Goal: Communication & Community: Answer question/provide support

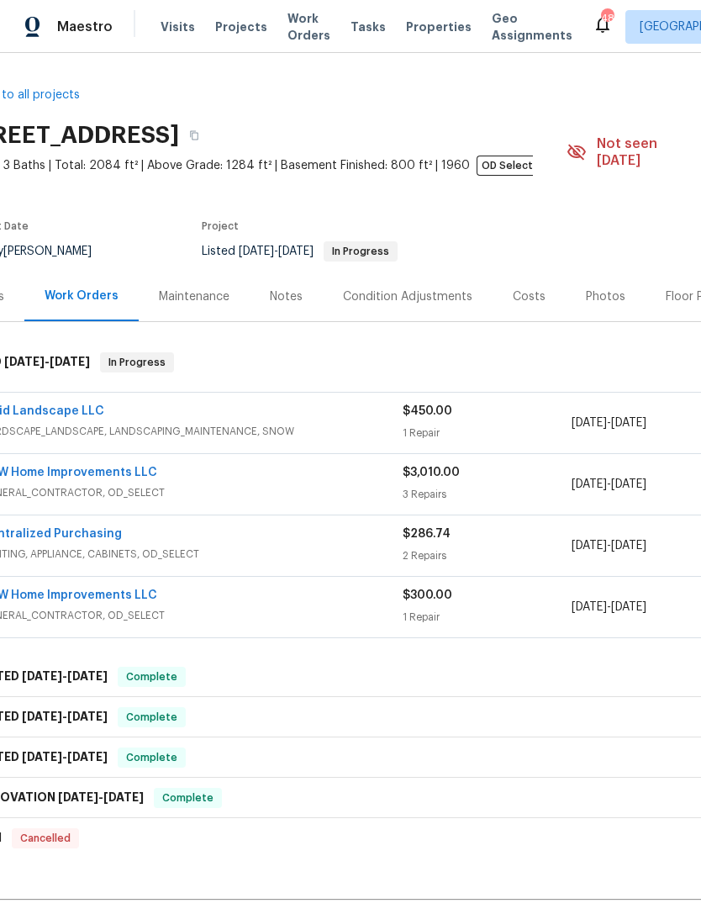
scroll to position [0, 46]
click at [203, 484] on span "GENERAL_CONTRACTOR, OD_SELECT" at bounding box center [191, 492] width 422 height 17
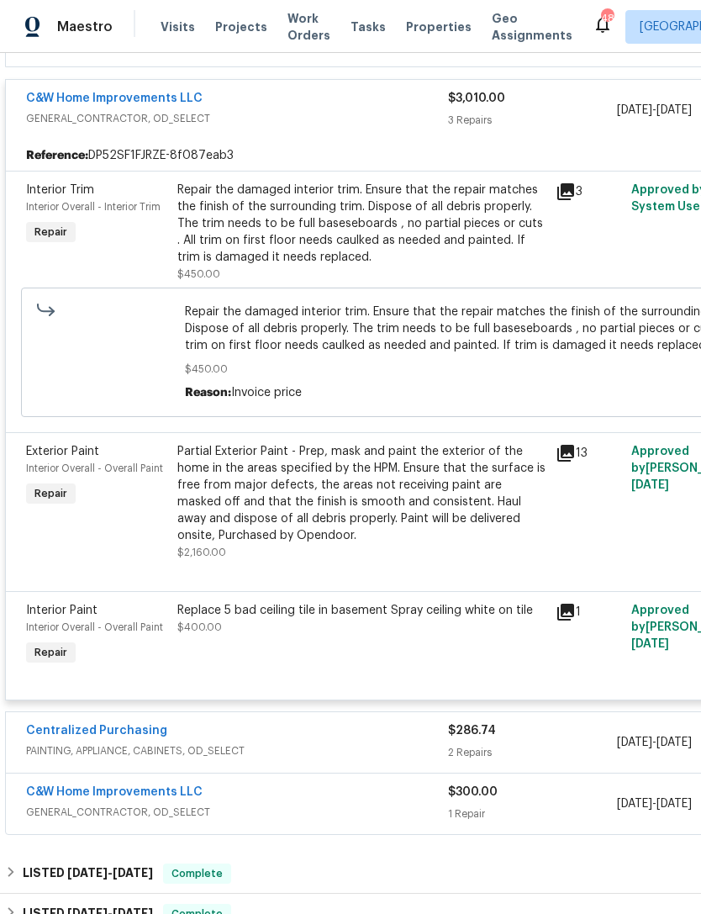
scroll to position [387, 0]
click at [573, 445] on icon at bounding box center [565, 453] width 17 height 17
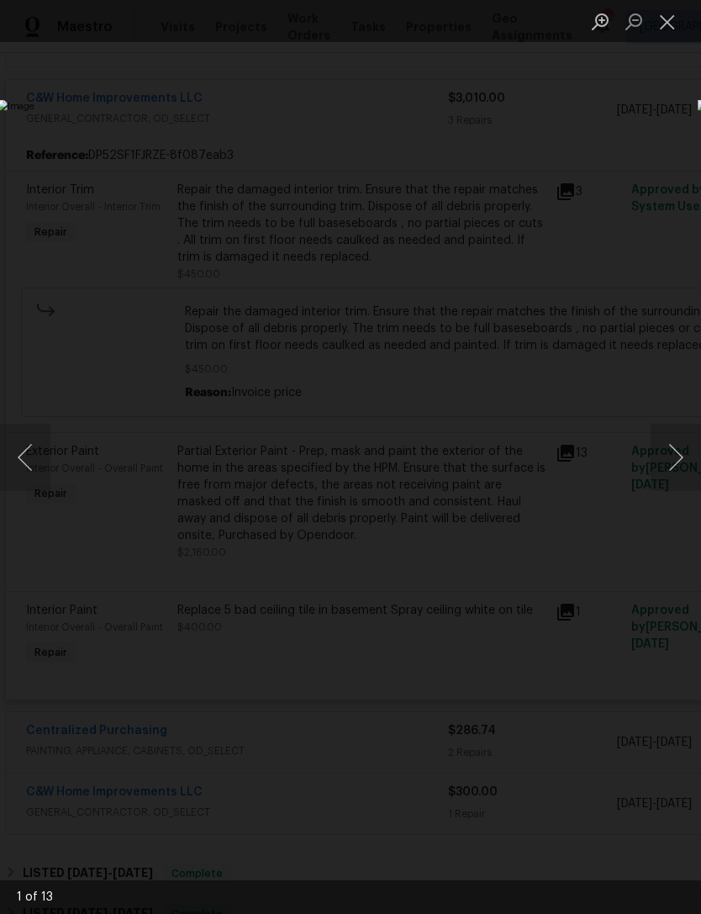
click at [690, 462] on button "Next image" at bounding box center [676, 457] width 50 height 67
click at [691, 457] on button "Next image" at bounding box center [676, 457] width 50 height 67
click at [679, 459] on button "Next image" at bounding box center [676, 457] width 50 height 67
click at [684, 456] on button "Next image" at bounding box center [676, 457] width 50 height 67
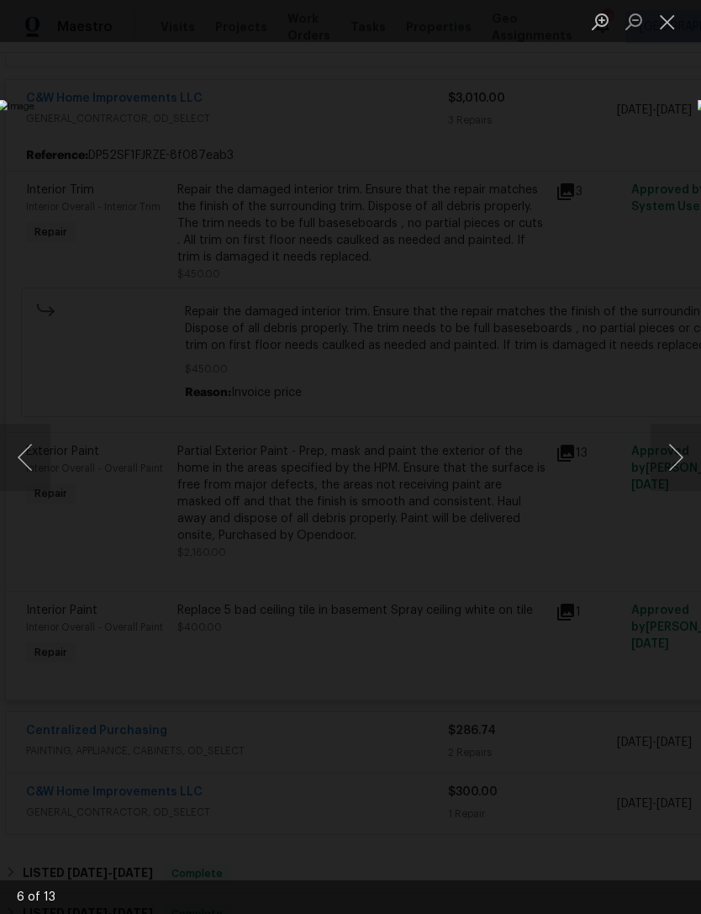
click at [689, 451] on button "Next image" at bounding box center [676, 457] width 50 height 67
click at [684, 452] on button "Next image" at bounding box center [676, 457] width 50 height 67
click at [679, 456] on button "Next image" at bounding box center [676, 457] width 50 height 67
click at [680, 457] on button "Next image" at bounding box center [676, 457] width 50 height 67
click at [673, 23] on button "Close lightbox" at bounding box center [668, 21] width 34 height 29
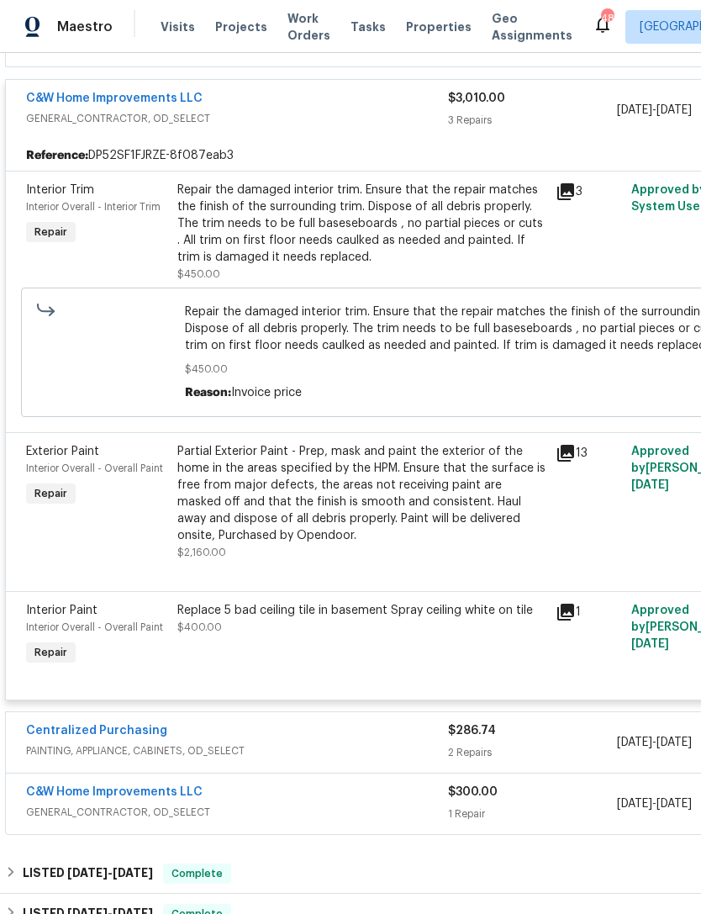
click at [574, 605] on icon at bounding box center [566, 612] width 20 height 20
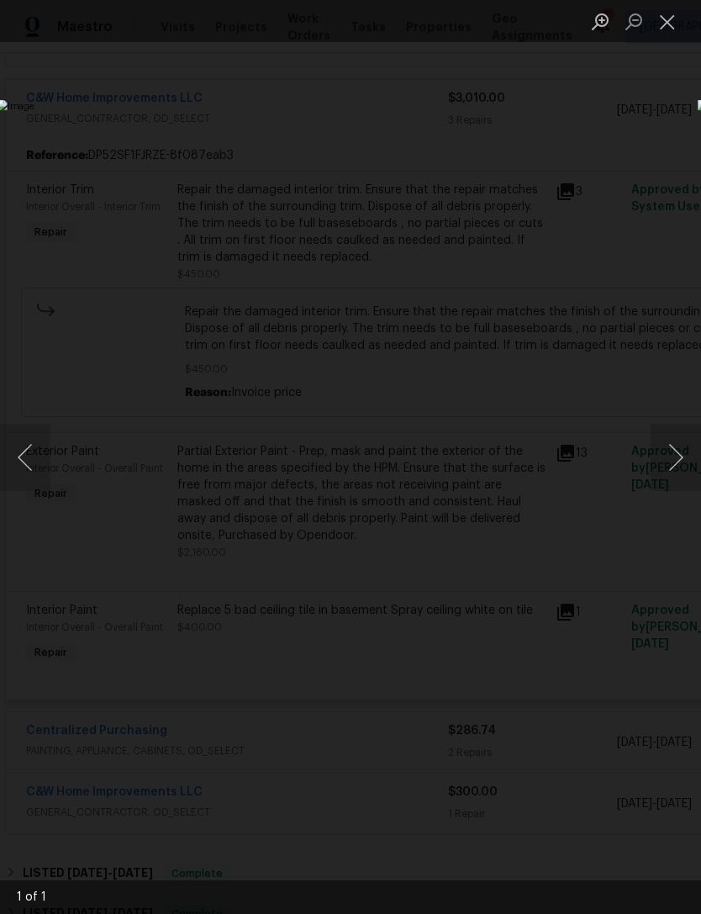
click at [675, 457] on button "Next image" at bounding box center [676, 457] width 50 height 67
click at [667, 19] on button "Close lightbox" at bounding box center [668, 21] width 34 height 29
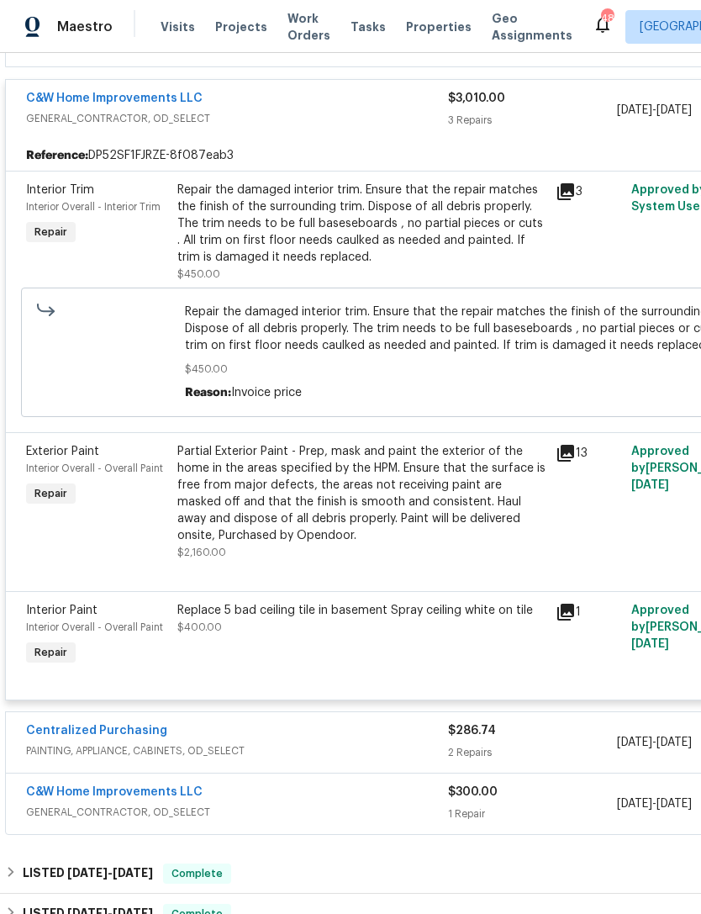
click at [159, 92] on link "C&W Home Improvements LLC" at bounding box center [114, 98] width 177 height 12
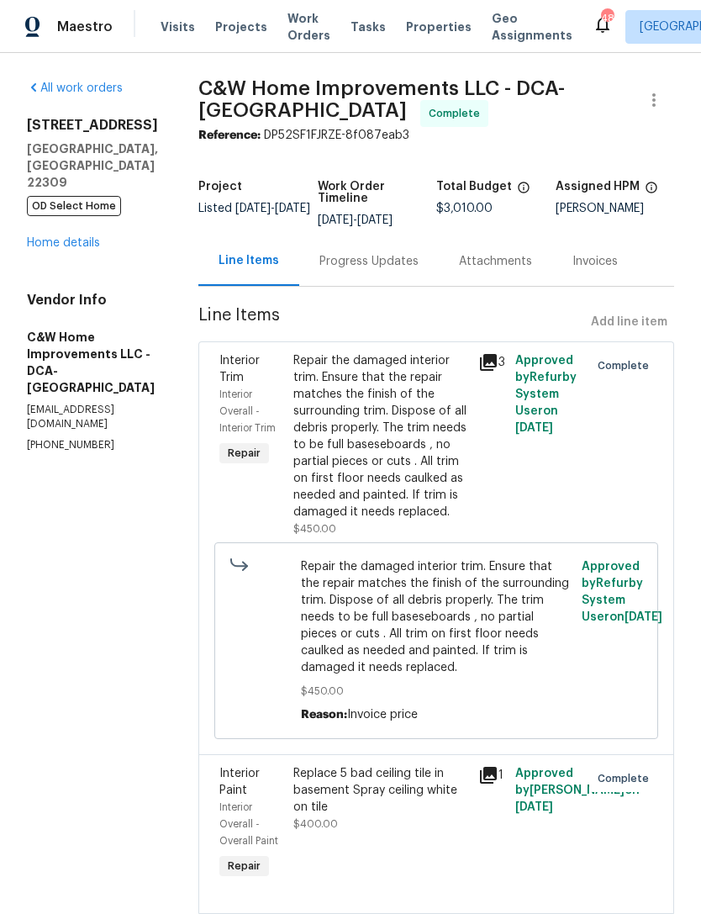
click at [367, 263] on div "Progress Updates" at bounding box center [369, 261] width 99 height 17
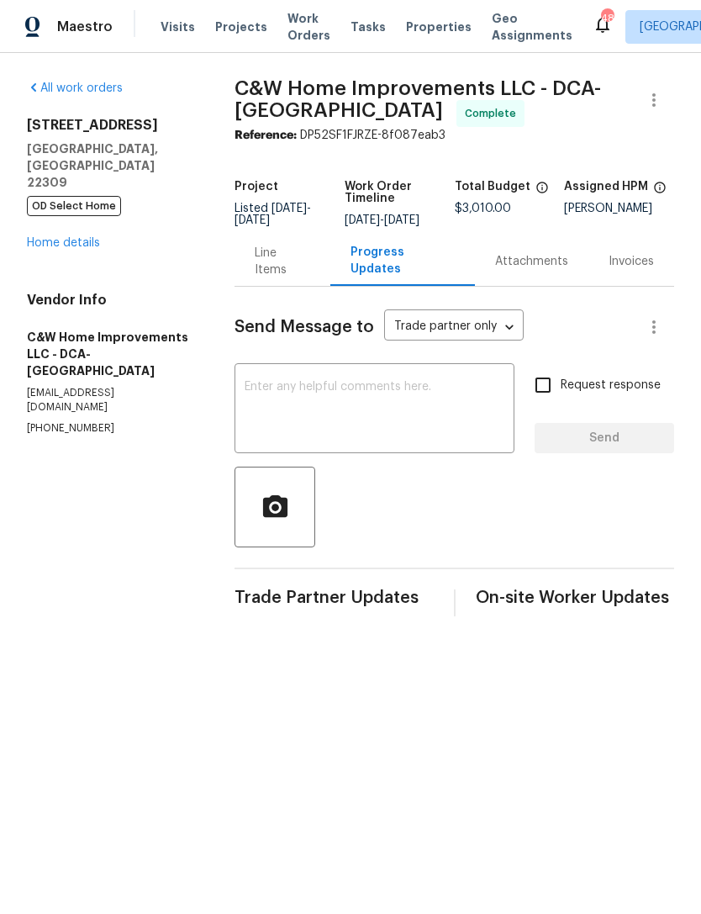
click at [336, 399] on textarea at bounding box center [375, 410] width 260 height 59
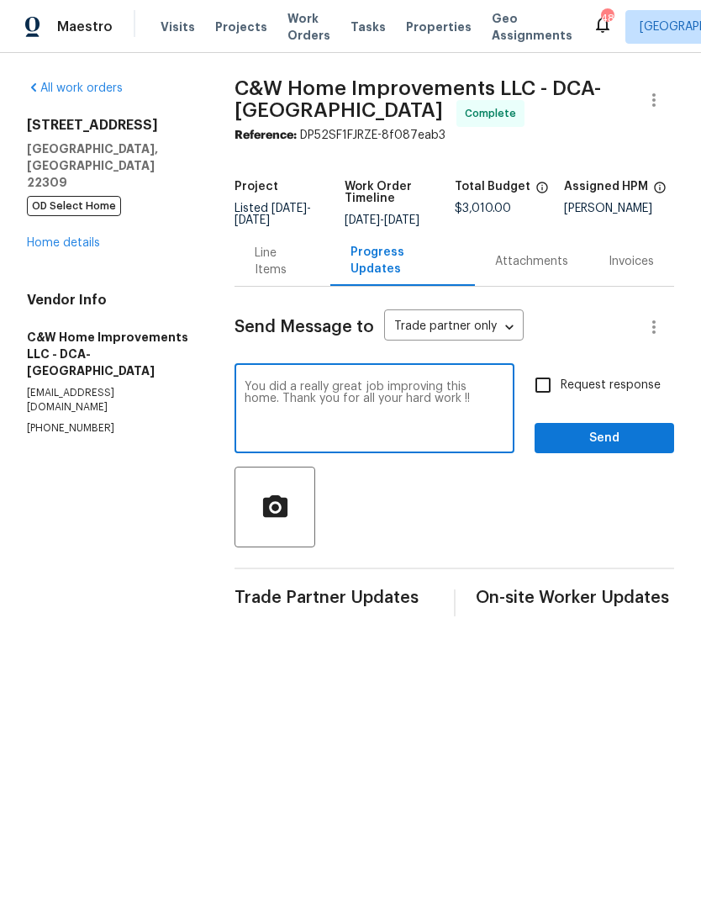
type textarea "You did a really great job improving this home. Thank you for all your hard wor…"
click at [612, 449] on span "Send" at bounding box center [604, 438] width 113 height 21
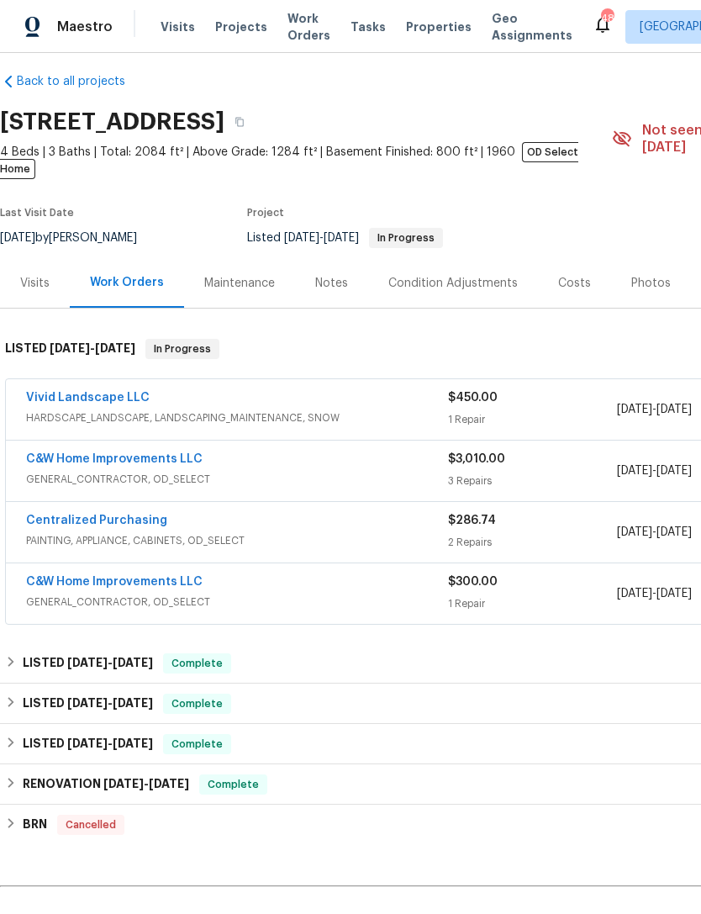
scroll to position [13, 0]
click at [106, 392] on link "Vivid Landscape LLC" at bounding box center [88, 398] width 124 height 12
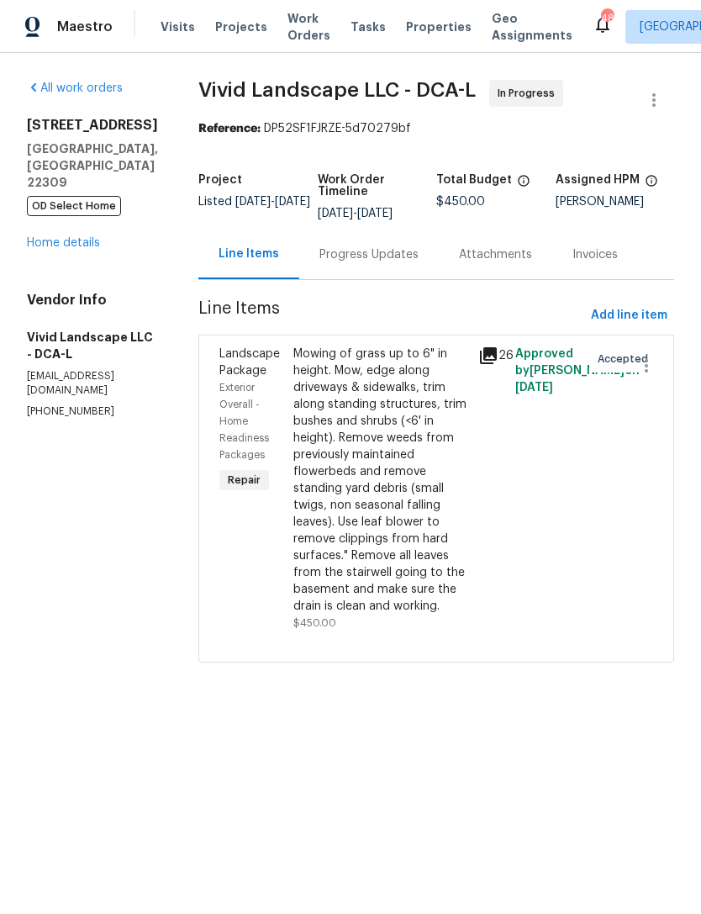
click at [499, 366] on icon at bounding box center [488, 356] width 20 height 20
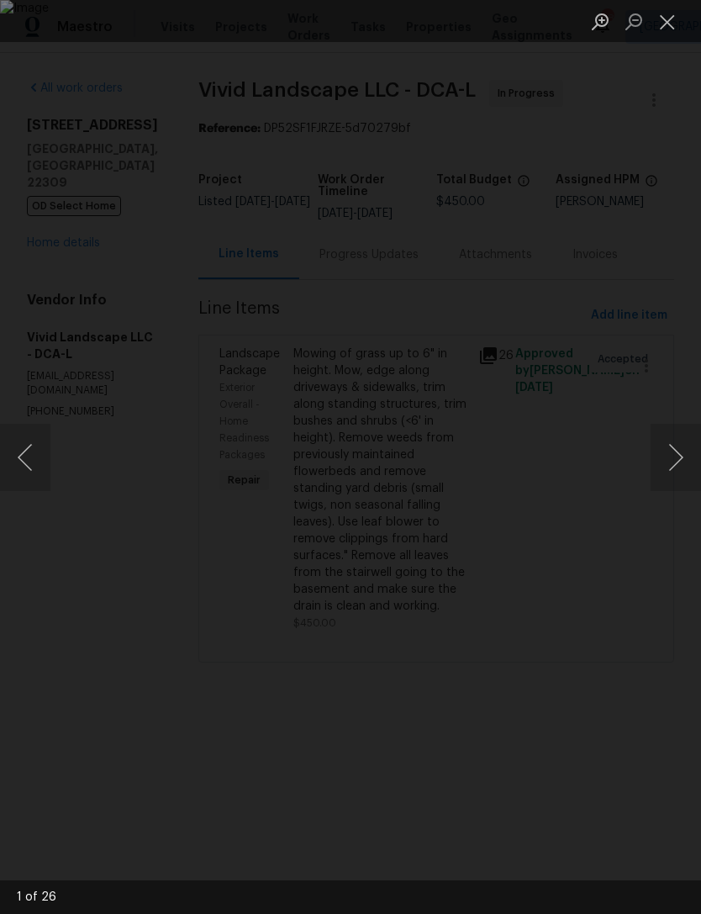
click at [681, 460] on button "Next image" at bounding box center [676, 457] width 50 height 67
click at [693, 462] on button "Next image" at bounding box center [676, 457] width 50 height 67
click at [678, 24] on button "Close lightbox" at bounding box center [668, 21] width 34 height 29
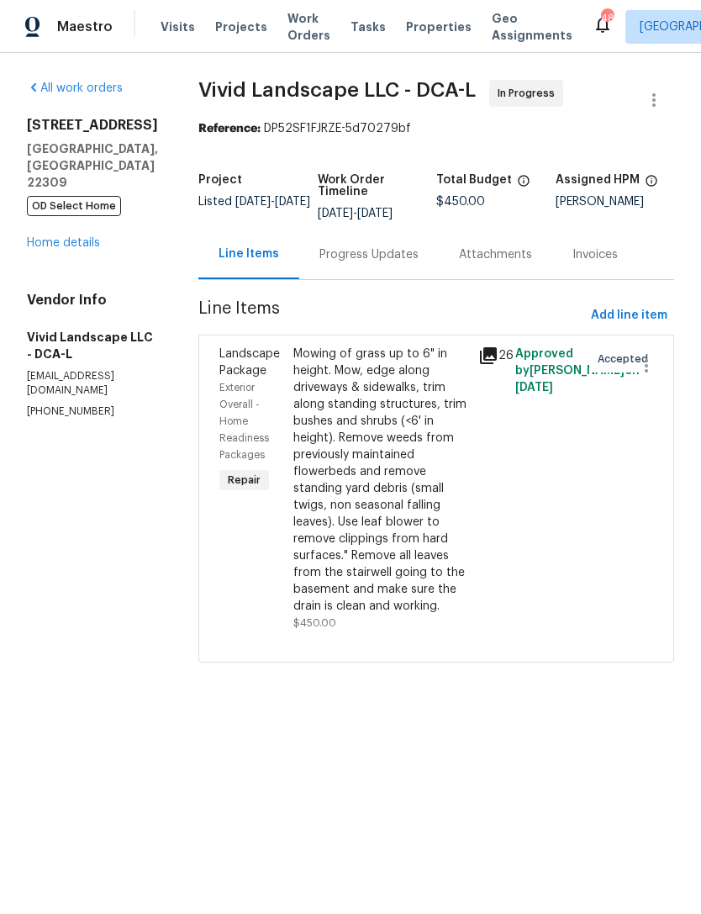
click at [391, 260] on div "Progress Updates" at bounding box center [369, 254] width 99 height 17
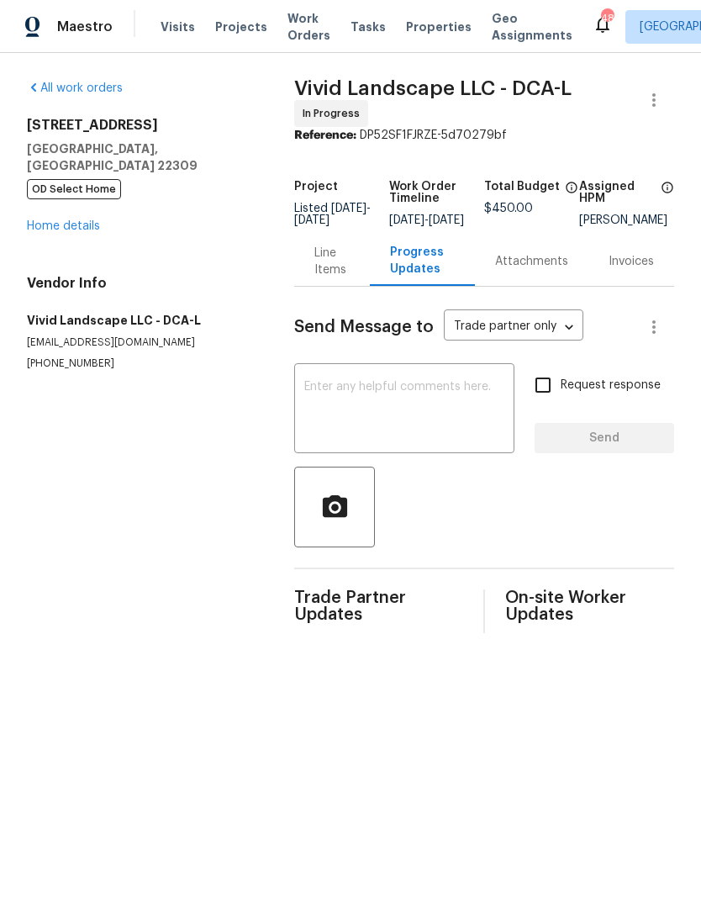
click at [362, 406] on textarea at bounding box center [404, 410] width 200 height 59
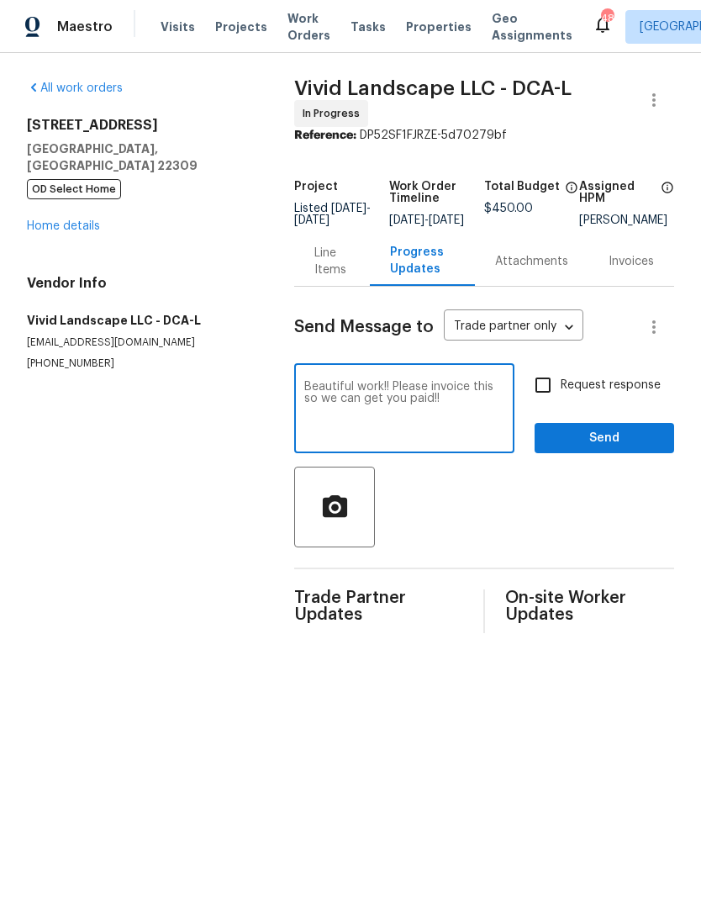
type textarea "Beautiful work!! Please invoice this so we can get you paid!!"
click at [622, 447] on span "Send" at bounding box center [604, 438] width 113 height 21
